Goal: Navigation & Orientation: Find specific page/section

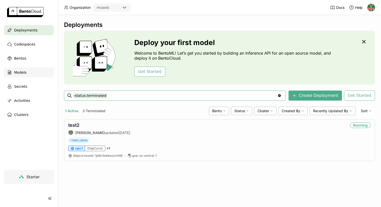
click at [21, 70] on span "Models" at bounding box center [20, 72] width 12 height 6
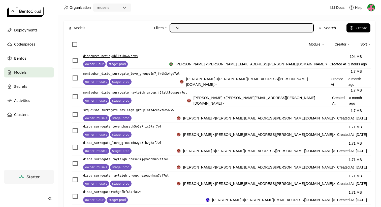
click at [124, 57] on p "dispcurveunet : byuhlkt5h6w7crxs" at bounding box center [110, 56] width 55 height 5
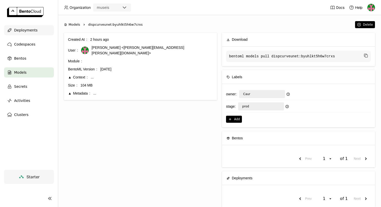
click at [21, 30] on span "Deployments" at bounding box center [25, 30] width 23 height 6
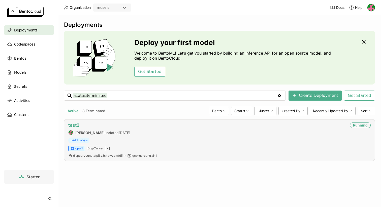
click at [75, 126] on link "test2" at bounding box center [73, 125] width 11 height 5
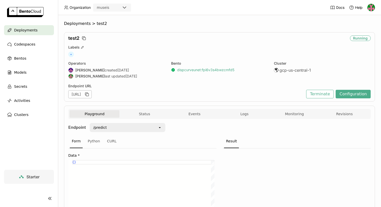
click at [190, 71] on link "dispcurveunet : fpi6v3s4bwzcmfd5" at bounding box center [205, 70] width 57 height 5
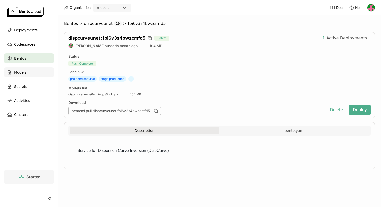
click at [26, 73] on div "Models" at bounding box center [29, 72] width 50 height 10
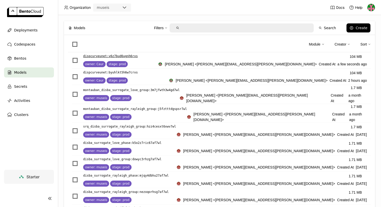
click at [108, 62] on span "stage: prod" at bounding box center [116, 64] width 21 height 6
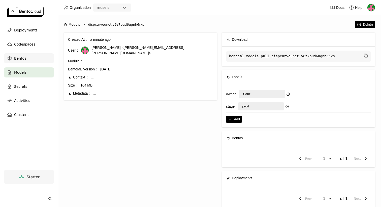
click at [19, 59] on span "Bentos" at bounding box center [20, 58] width 12 height 6
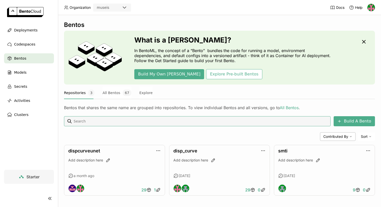
scroll to position [2, 0]
